Goal: Navigation & Orientation: Find specific page/section

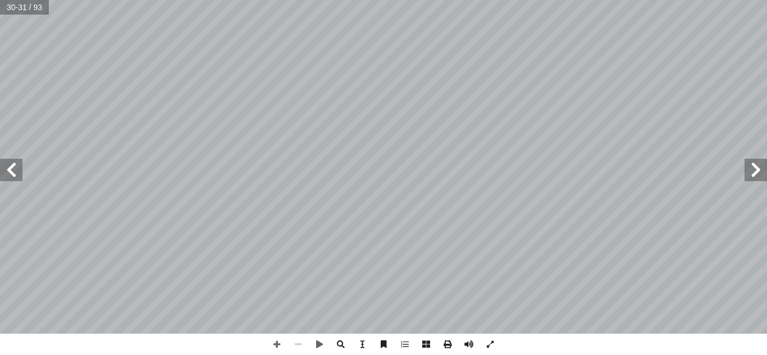
click at [11, 179] on span at bounding box center [11, 170] width 22 height 22
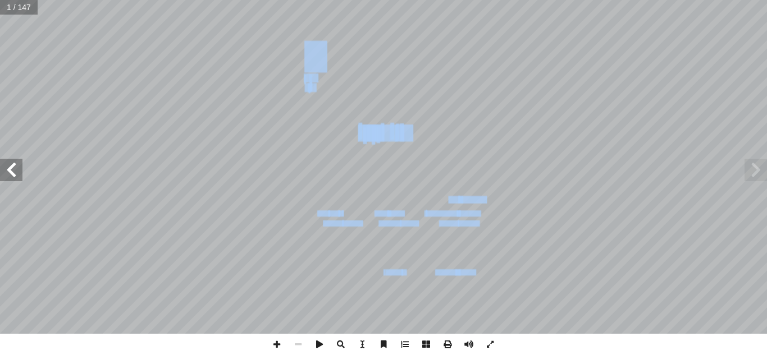
click at [758, 176] on span at bounding box center [755, 170] width 22 height 22
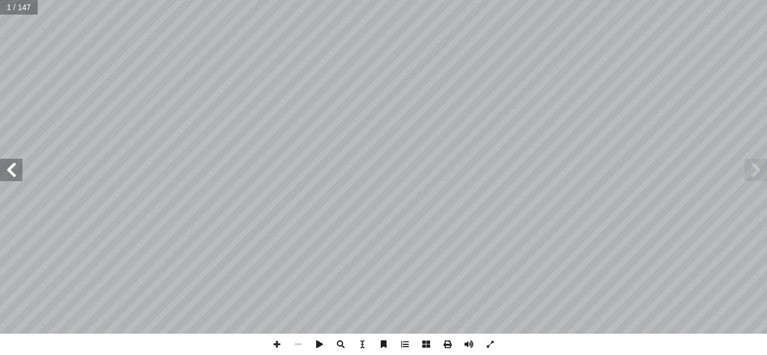
click at [755, 177] on span at bounding box center [755, 170] width 22 height 22
click at [315, 347] on span at bounding box center [319, 344] width 21 height 21
click at [313, 342] on span at bounding box center [319, 344] width 21 height 21
